Goal: Task Accomplishment & Management: Use online tool/utility

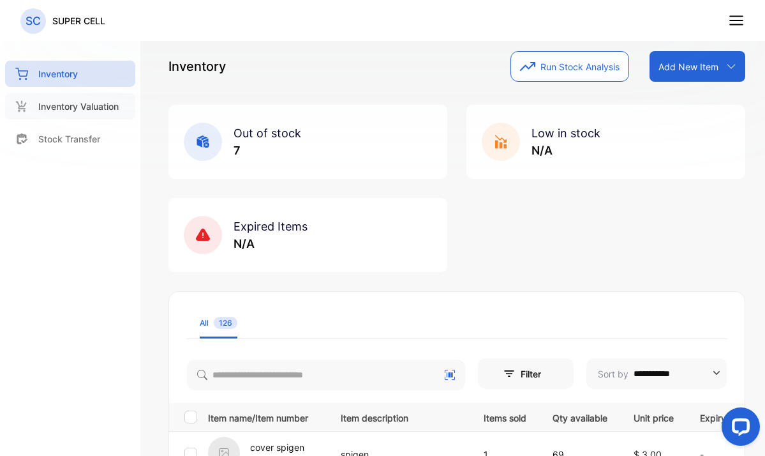
click at [88, 109] on p "Inventory Valuation" at bounding box center [78, 106] width 80 height 13
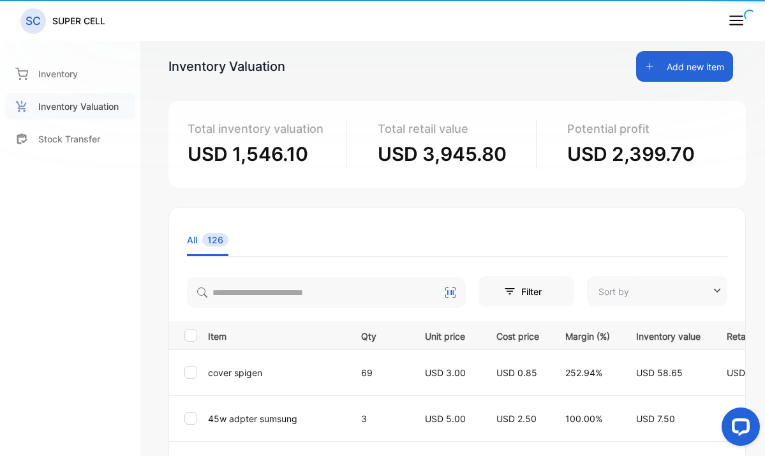
type input "**********"
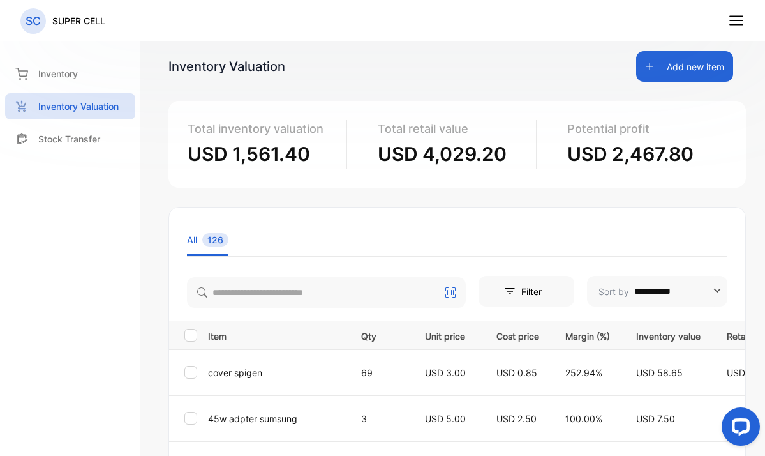
click at [732, 23] on icon at bounding box center [736, 20] width 17 height 17
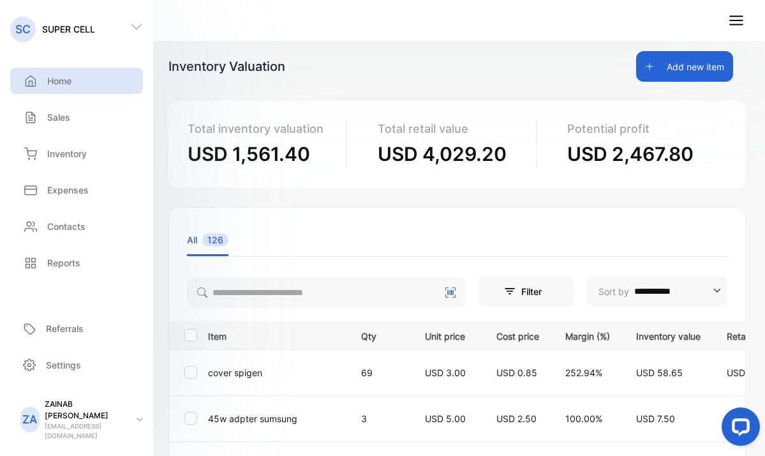
click at [56, 84] on p "Home" at bounding box center [59, 80] width 24 height 13
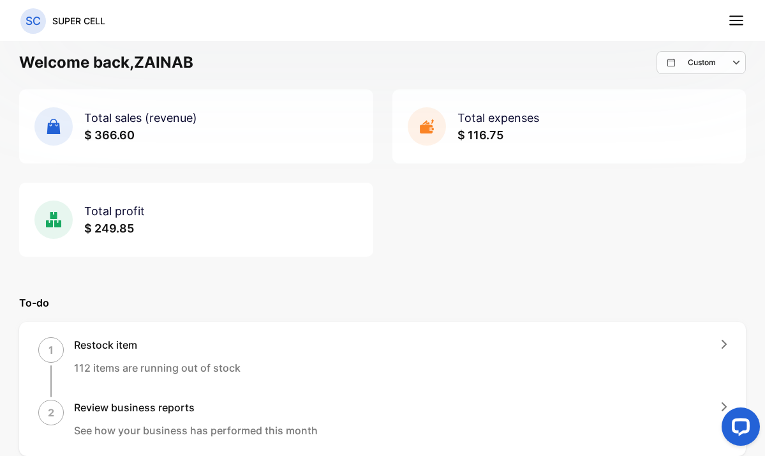
click at [730, 61] on icon "button" at bounding box center [737, 62] width 15 height 15
select select "*"
select select "****"
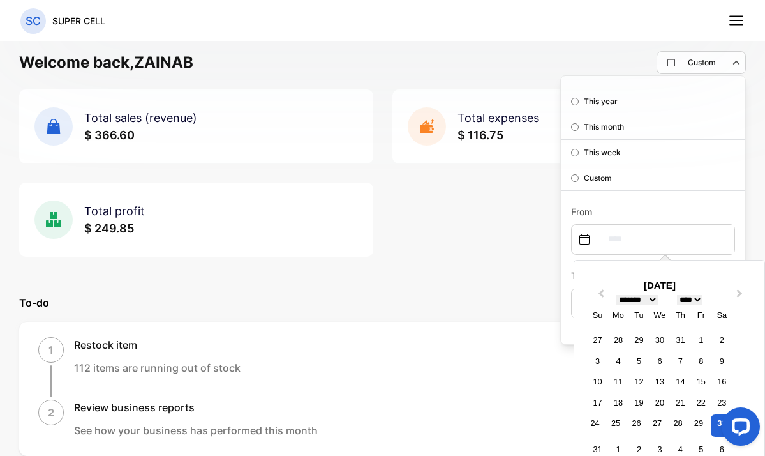
click at [619, 238] on input "text" at bounding box center [668, 239] width 134 height 29
click at [716, 426] on div at bounding box center [739, 429] width 54 height 54
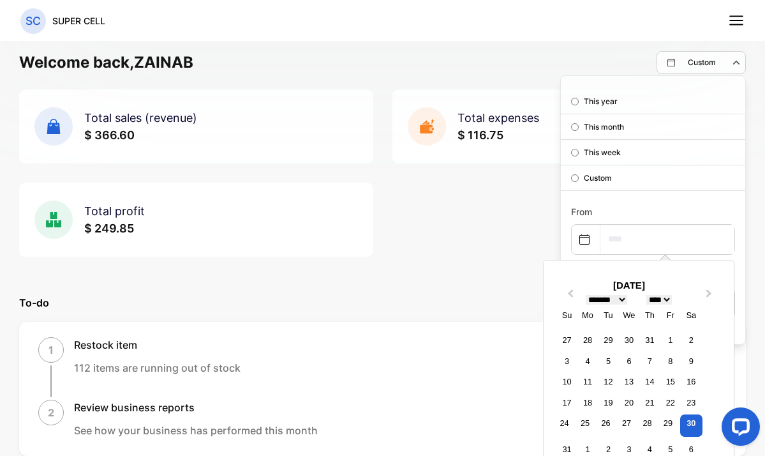
scroll to position [125, 0]
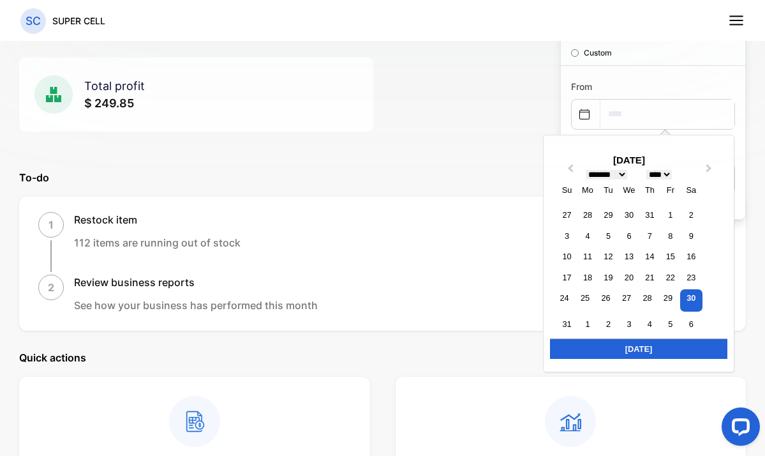
click at [669, 347] on div "Today" at bounding box center [638, 348] width 177 height 20
type input "**********"
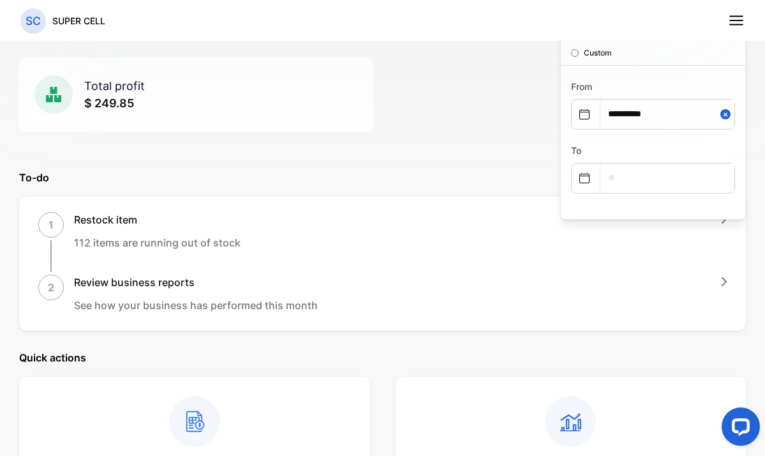
click at [645, 169] on input "text" at bounding box center [668, 177] width 134 height 29
select select "*"
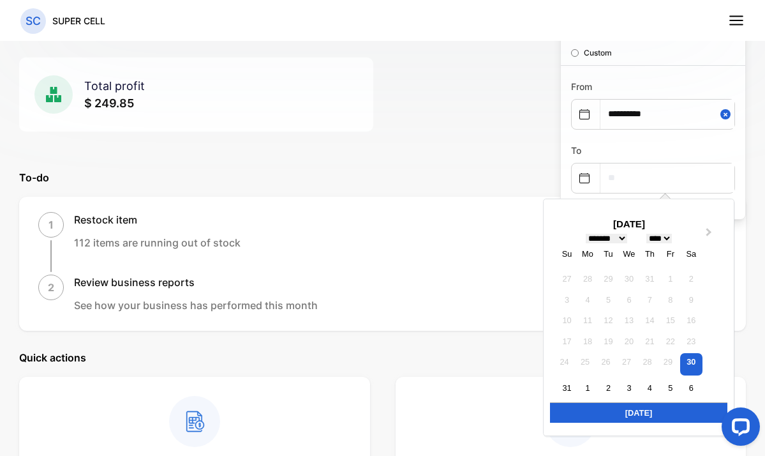
click at [656, 421] on div "Today" at bounding box center [638, 412] width 177 height 20
type input "**********"
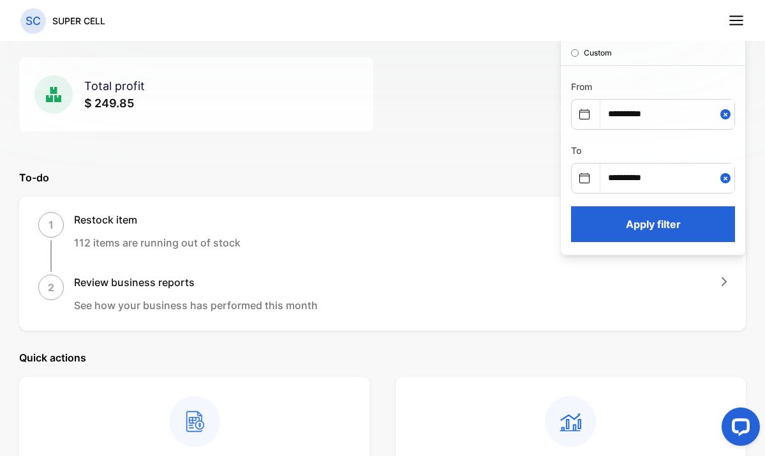
click at [655, 225] on button "Apply filter" at bounding box center [653, 224] width 164 height 36
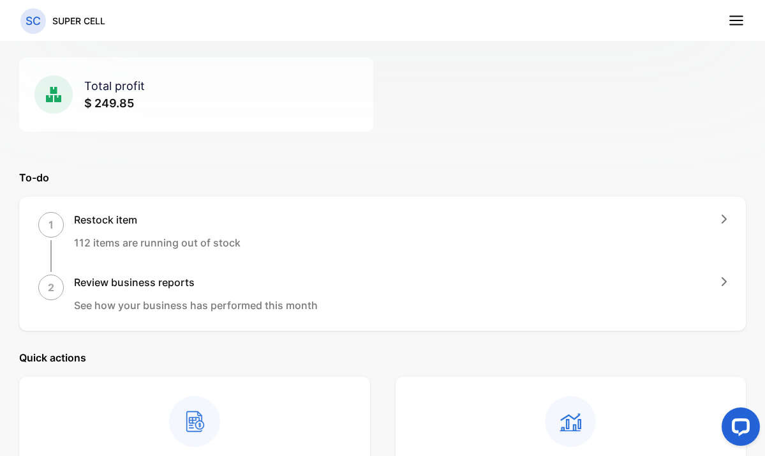
scroll to position [0, 0]
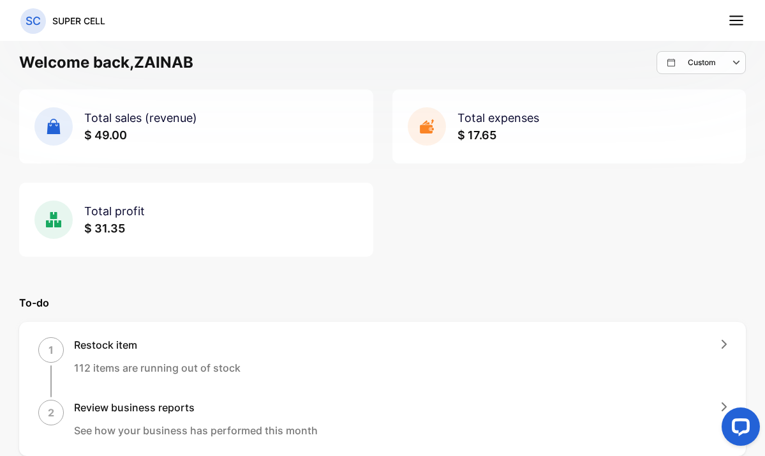
click at [731, 67] on icon "button" at bounding box center [737, 62] width 15 height 15
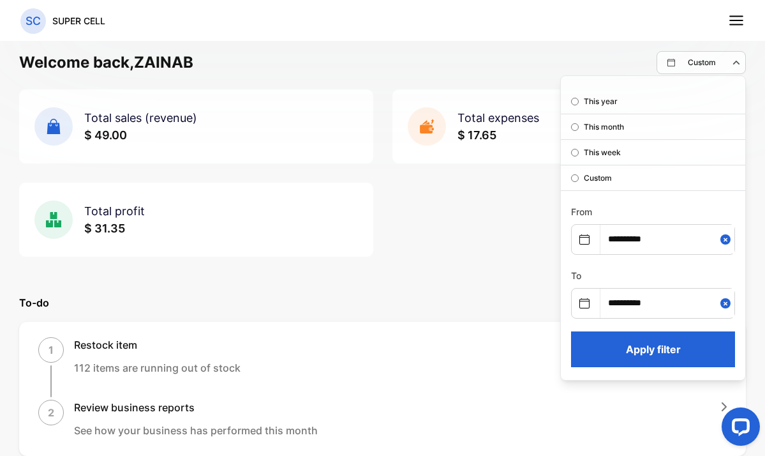
click at [605, 150] on p "This week" at bounding box center [602, 152] width 37 height 11
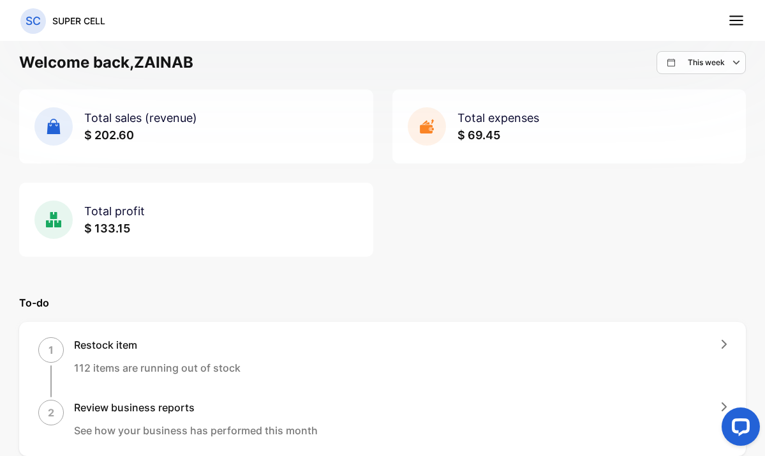
click at [719, 66] on div "This week" at bounding box center [707, 62] width 78 height 15
click at [710, 101] on p "This year" at bounding box center [712, 101] width 34 height 11
